Goal: Task Accomplishment & Management: Use online tool/utility

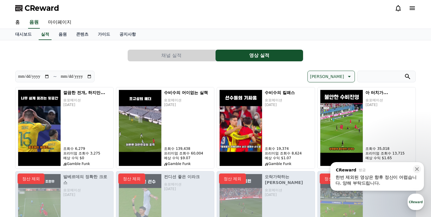
scroll to position [157, 0]
click at [416, 202] on div "button" at bounding box center [415, 202] width 16 height 16
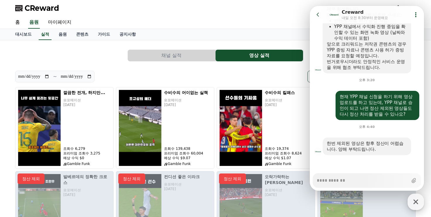
type textarea "*"
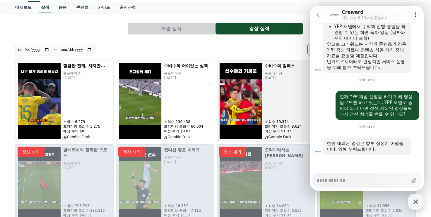
scroll to position [59, 0]
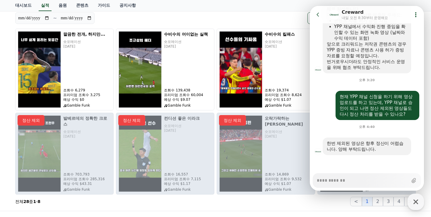
click at [208, 22] on div "**********" at bounding box center [115, 18] width 200 height 12
click at [316, 14] on icon at bounding box center [318, 15] width 6 height 6
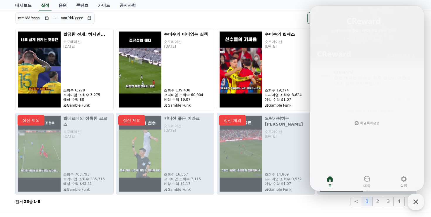
click at [286, 16] on div "[PERSON_NAME]" at bounding box center [315, 18] width 200 height 12
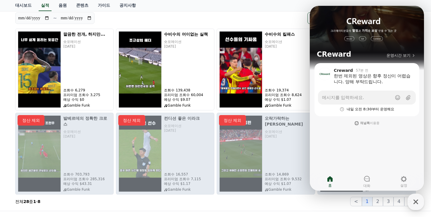
click at [420, 210] on div "**********" at bounding box center [215, 96] width 431 height 229
click at [417, 203] on icon "button" at bounding box center [415, 202] width 5 height 5
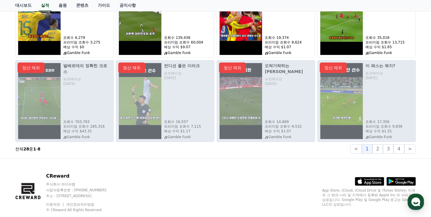
scroll to position [117, 0]
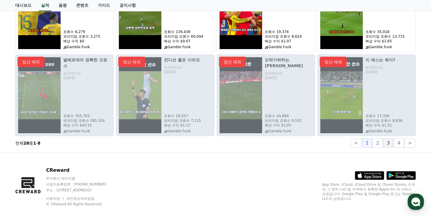
click at [391, 144] on button "3" at bounding box center [388, 143] width 11 height 9
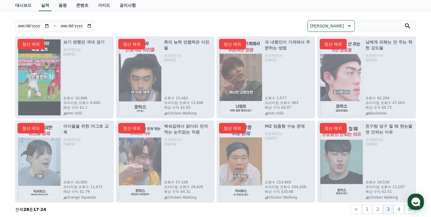
scroll to position [0, 0]
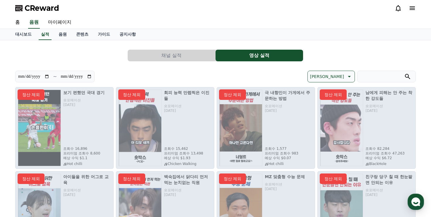
click at [45, 127] on div "정산 제외" at bounding box center [64, 128] width 98 height 82
click at [70, 122] on div "정산 제외" at bounding box center [64, 128] width 98 height 82
click at [83, 97] on div "정산 제외" at bounding box center [64, 128] width 98 height 82
click at [85, 88] on div "정산 제외" at bounding box center [64, 128] width 98 height 82
click at [84, 90] on div "정산 제외" at bounding box center [64, 128] width 98 height 82
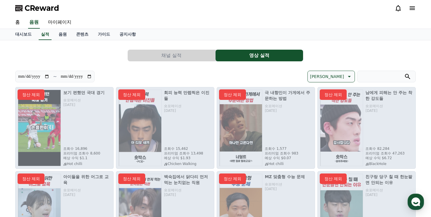
click at [82, 93] on div "정산 제외" at bounding box center [64, 128] width 98 height 82
click at [13, 35] on link "대시보드" at bounding box center [24, 34] width 26 height 11
